Goal: Download file/media

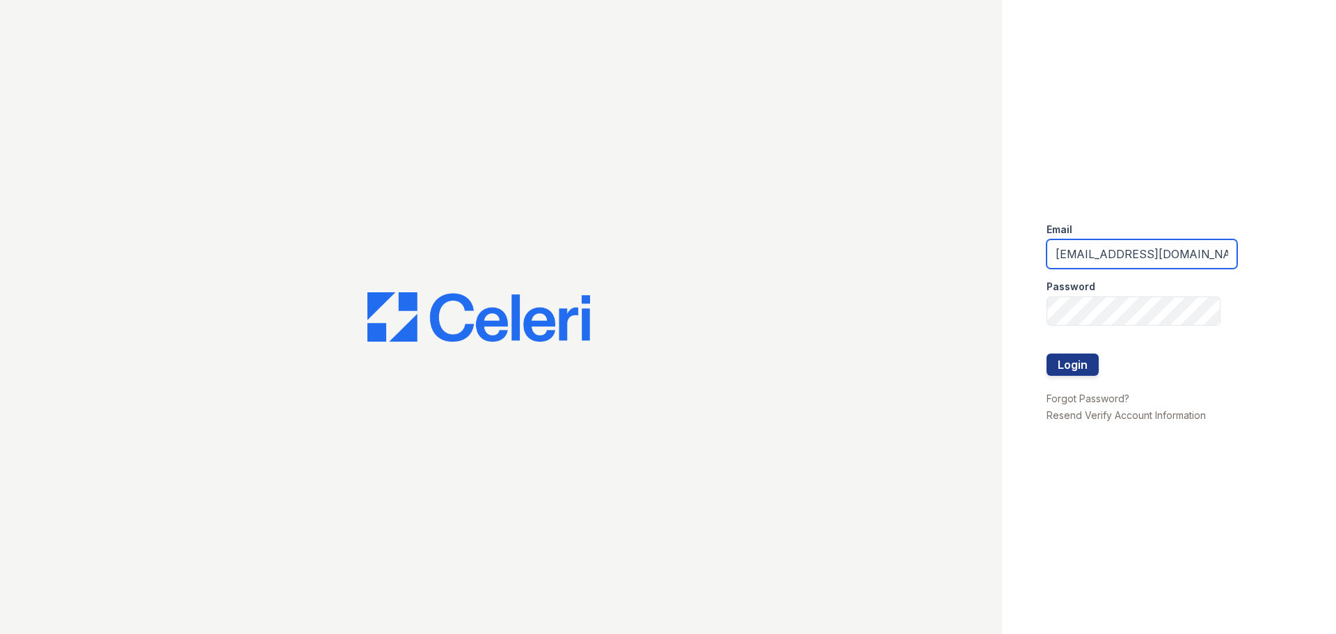
drag, startPoint x: 1152, startPoint y: 255, endPoint x: 881, endPoint y: 297, distance: 273.9
click at [898, 296] on div "Email gbarton@trinity-pm.com Password Login Forgot Password? Resend Verify Acco…" at bounding box center [668, 317] width 1336 height 634
type input "com"
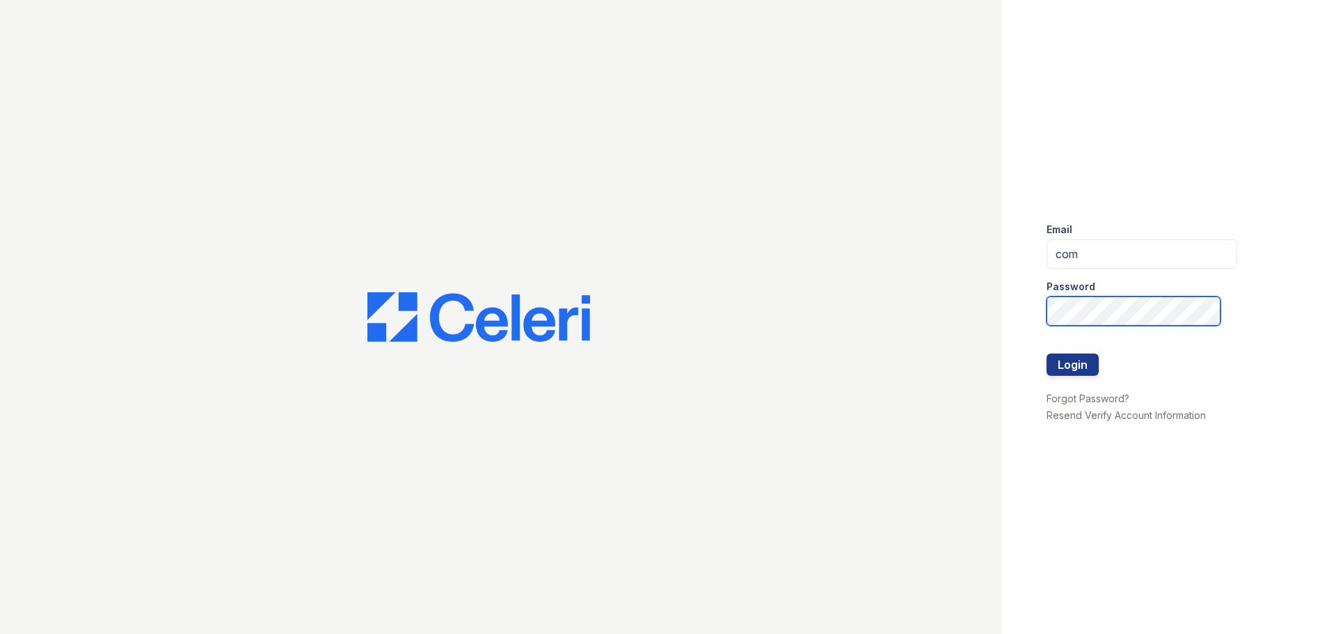
click at [761, 342] on div "Email com Password Login Forgot Password? Resend Verify Account Information" at bounding box center [668, 317] width 1336 height 634
drag, startPoint x: 1103, startPoint y: 252, endPoint x: 920, endPoint y: 273, distance: 184.9
click at [923, 273] on div "Email com Password Login Forgot Password? Resend Verify Account Information" at bounding box center [668, 317] width 1336 height 634
click at [1006, 230] on div "Email Password Login Forgot Password? Resend Verify Account Information" at bounding box center [1169, 317] width 334 height 634
drag, startPoint x: 1086, startPoint y: 253, endPoint x: 1077, endPoint y: 262, distance: 13.3
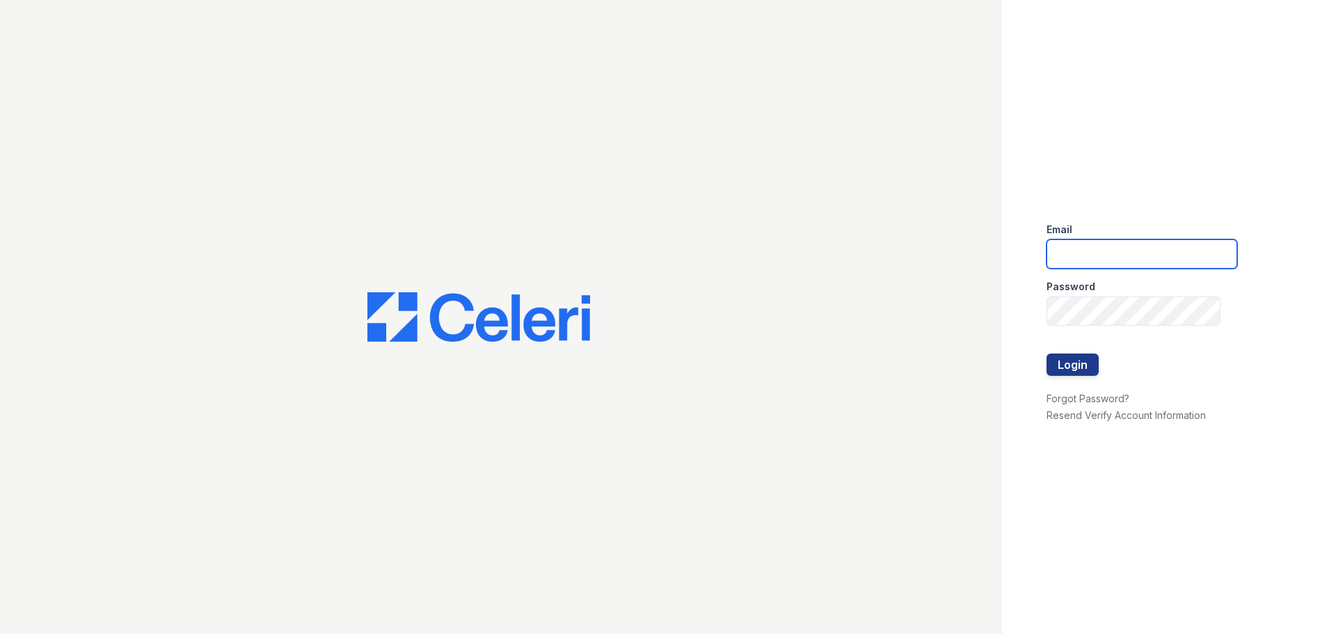
click at [1086, 254] on input "email" at bounding box center [1141, 253] width 191 height 29
click at [795, 282] on div at bounding box center [501, 317] width 1002 height 634
click at [1052, 262] on input "email" at bounding box center [1141, 253] width 191 height 29
type input "gbarton@trinity-pm.com"
click at [1058, 369] on button "Login" at bounding box center [1072, 364] width 52 height 22
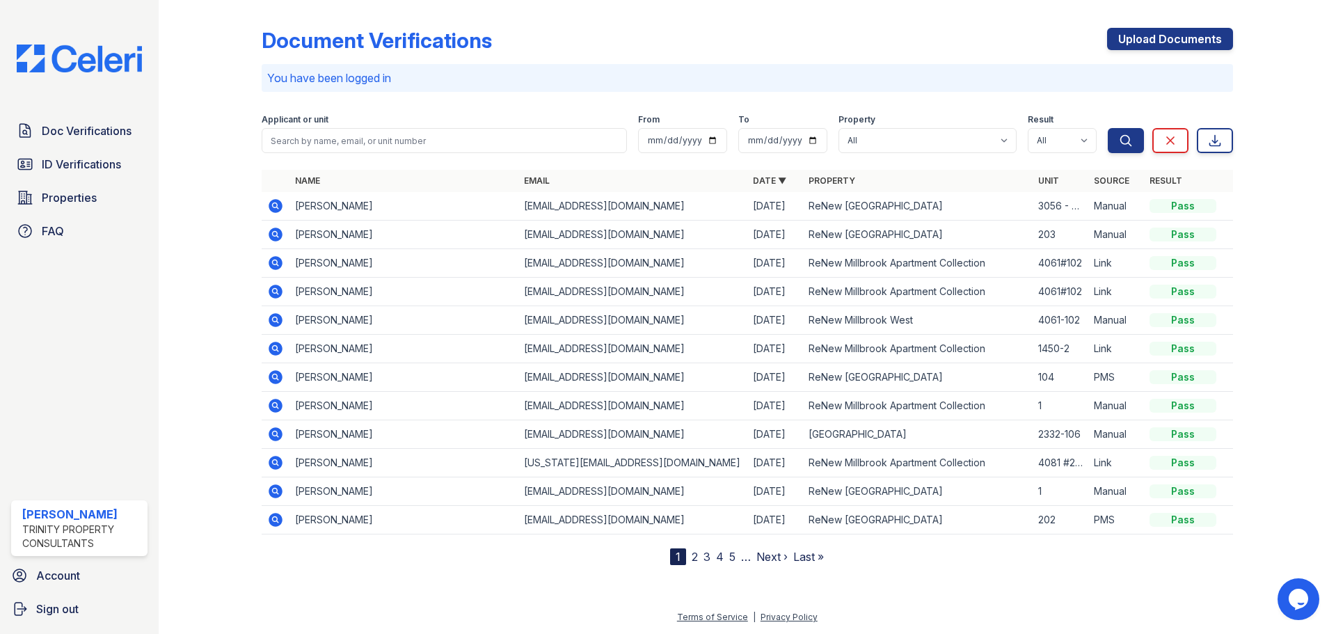
click at [531, 237] on td "[EMAIL_ADDRESS][DOMAIN_NAME]" at bounding box center [632, 235] width 229 height 29
click at [270, 240] on icon at bounding box center [275, 234] width 17 height 17
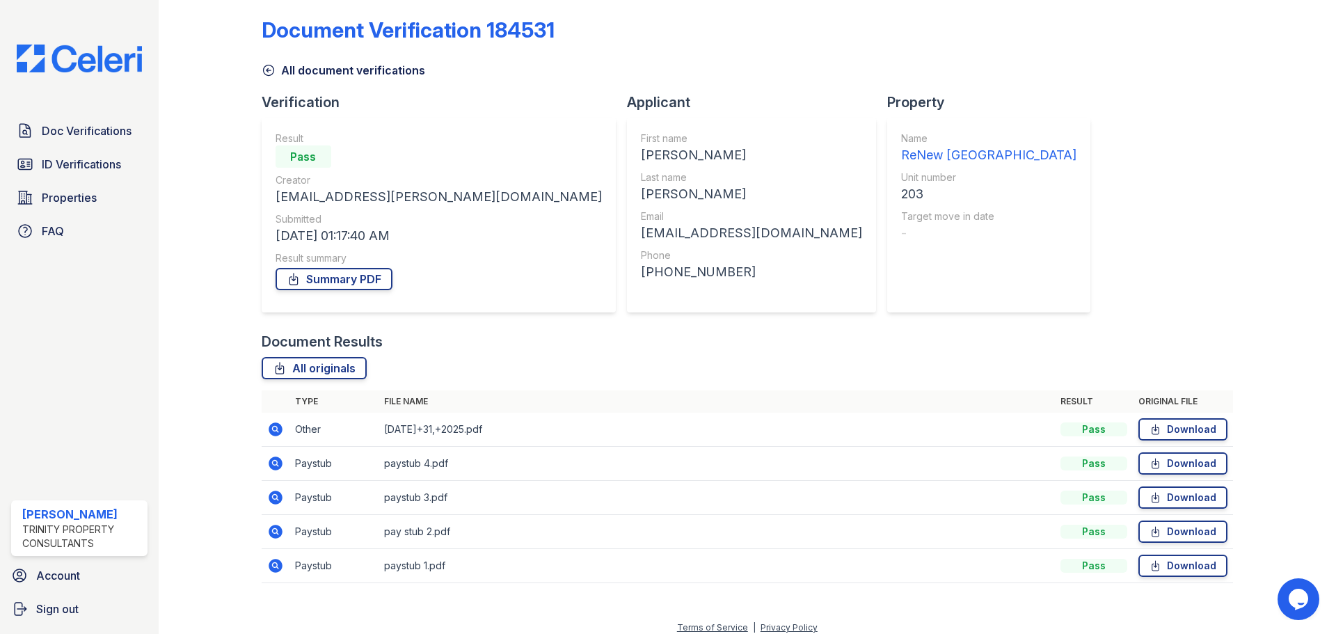
scroll to position [21, 0]
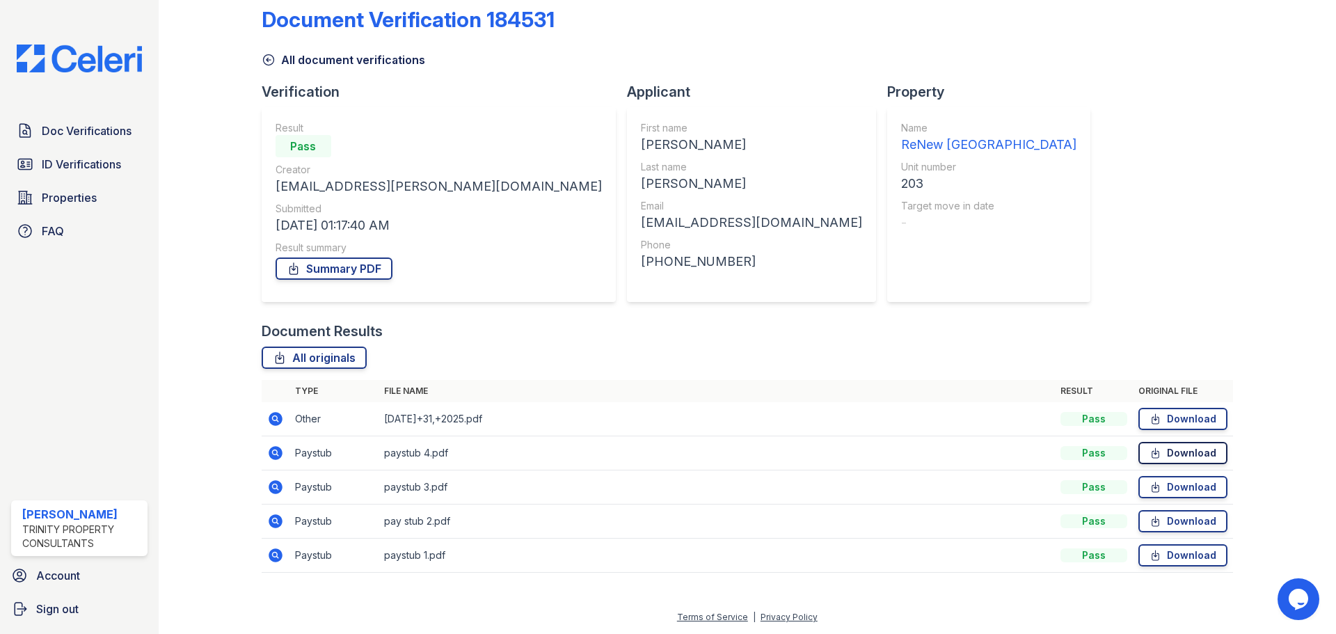
click at [1185, 460] on link "Download" at bounding box center [1182, 453] width 89 height 22
click at [1151, 451] on icon at bounding box center [1154, 453] width 7 height 10
click at [1164, 519] on link "Download" at bounding box center [1182, 521] width 89 height 22
click at [1166, 563] on link "Download" at bounding box center [1182, 555] width 89 height 22
click at [1183, 424] on link "Download" at bounding box center [1182, 419] width 89 height 22
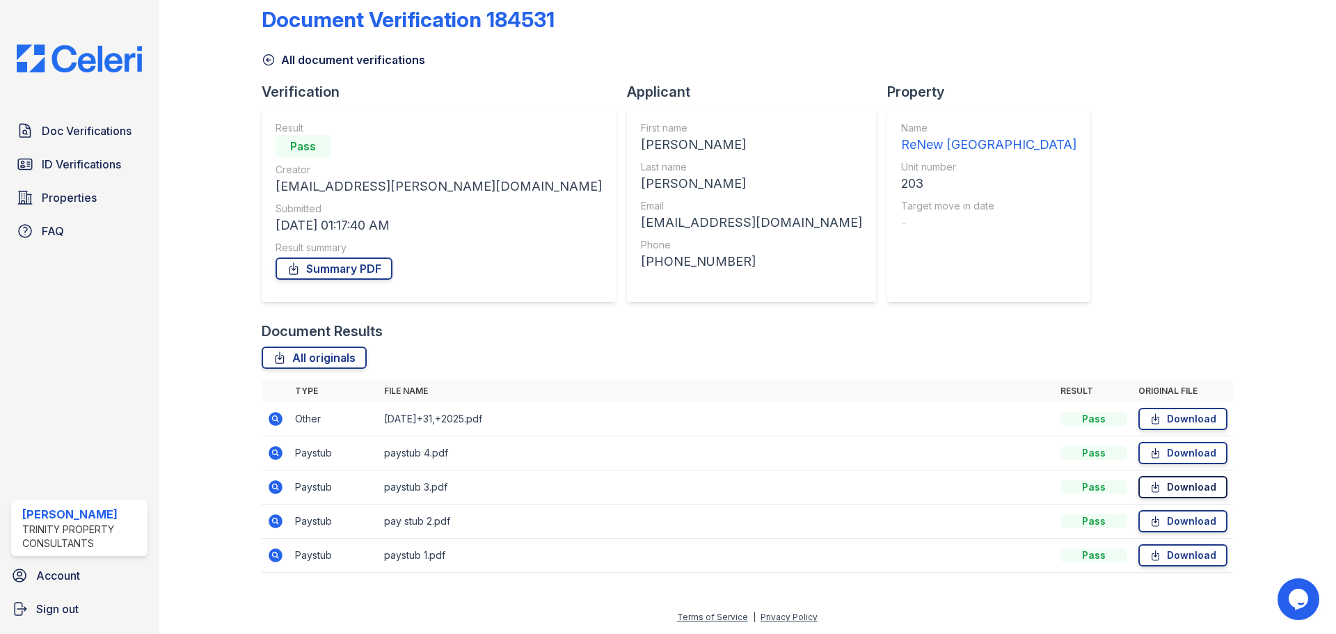
click at [1163, 493] on link "Download" at bounding box center [1182, 487] width 89 height 22
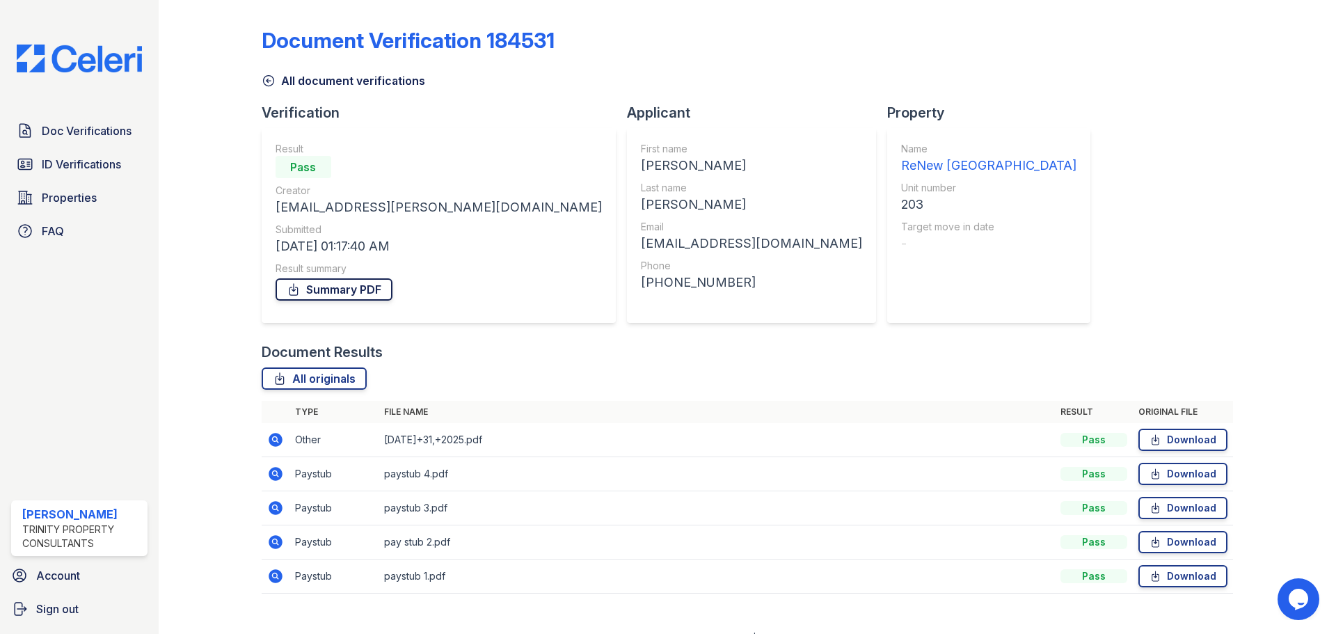
click at [318, 294] on link "Summary PDF" at bounding box center [333, 289] width 117 height 22
click at [1272, 304] on div at bounding box center [1273, 307] width 81 height 602
click at [83, 138] on span "Doc Verifications" at bounding box center [87, 130] width 90 height 17
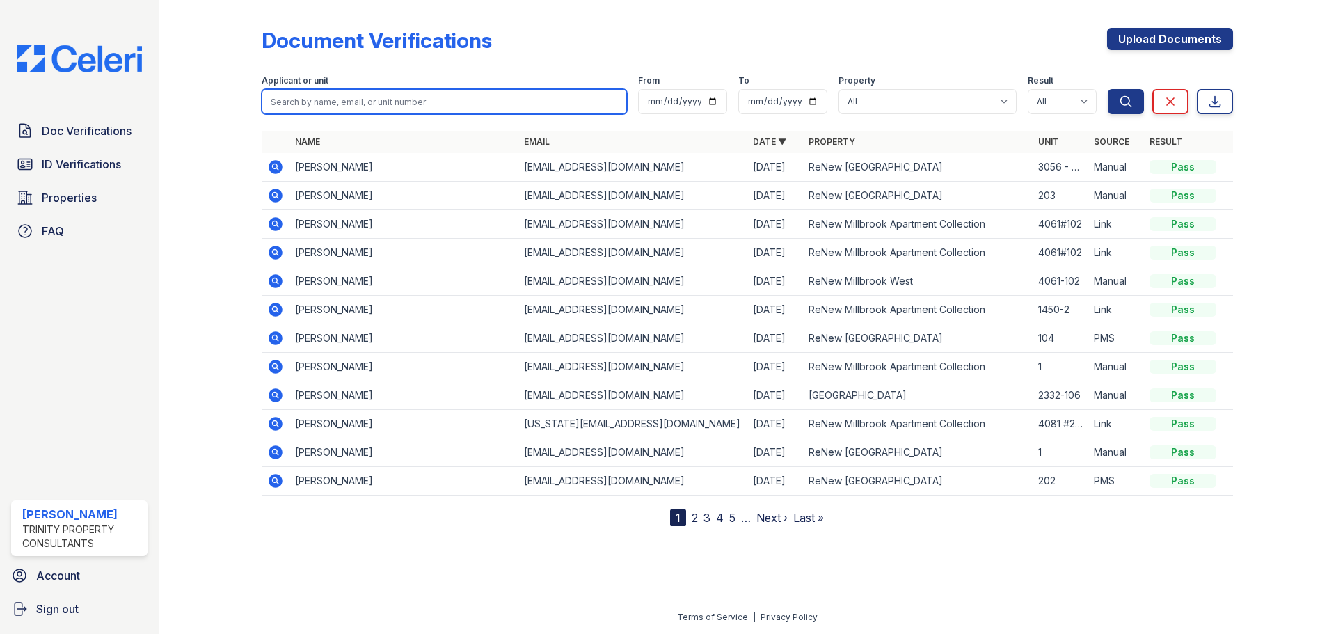
click at [314, 106] on input "search" at bounding box center [444, 101] width 365 height 25
type input "ahmod"
click at [317, 454] on td "[PERSON_NAME]" at bounding box center [403, 452] width 229 height 29
click at [282, 449] on icon at bounding box center [275, 452] width 17 height 17
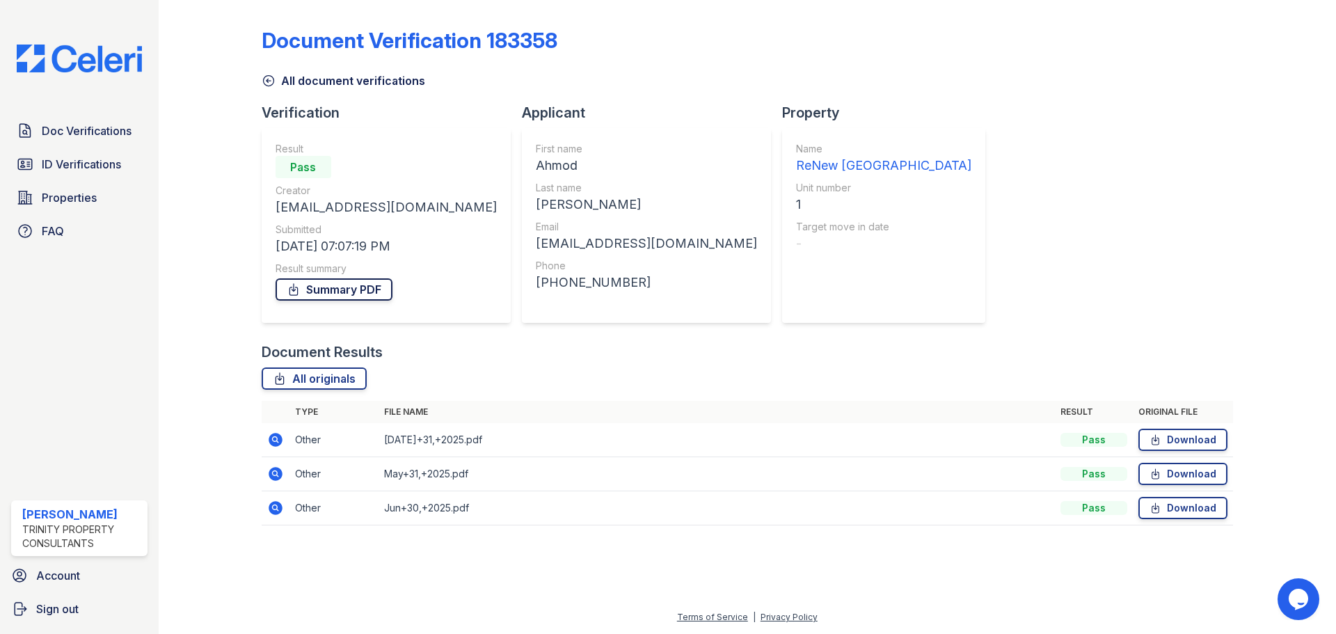
click at [318, 291] on link "Summary PDF" at bounding box center [333, 289] width 117 height 22
